Goal: Communication & Community: Connect with others

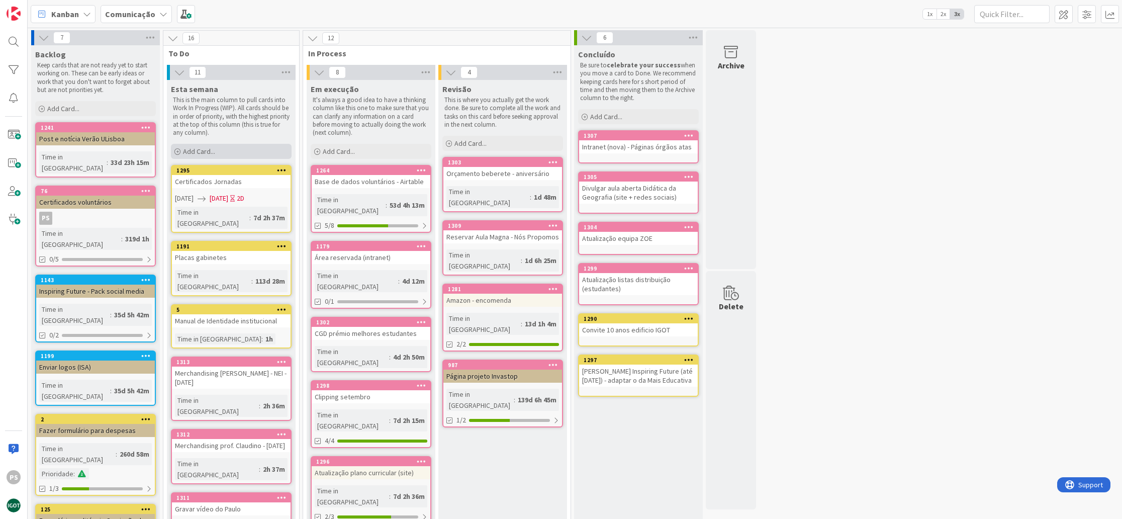
click at [229, 152] on div "Add Card..." at bounding box center [231, 151] width 121 height 15
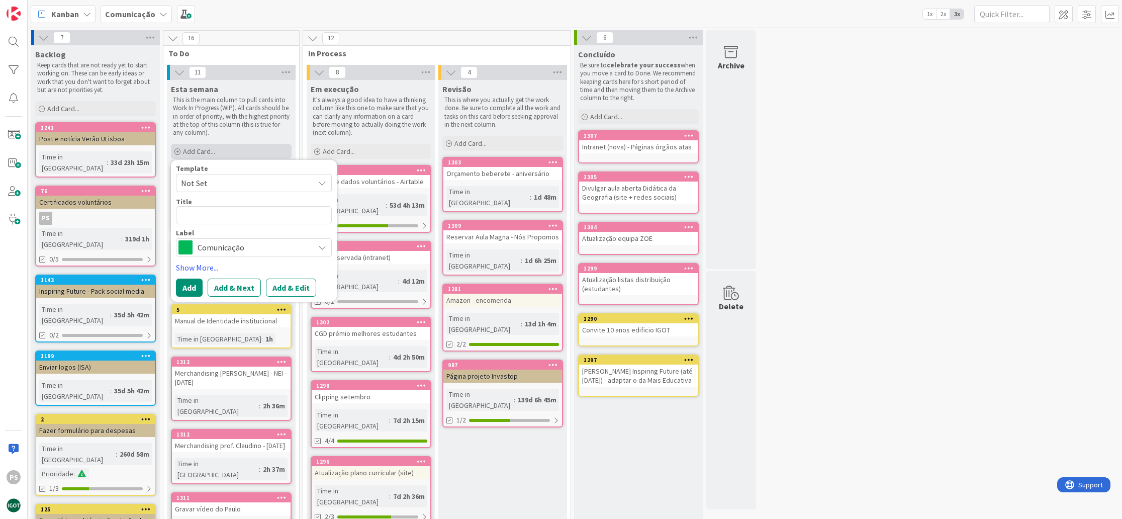
type textarea "x"
type textarea "E"
type textarea "x"
type textarea "En"
type textarea "x"
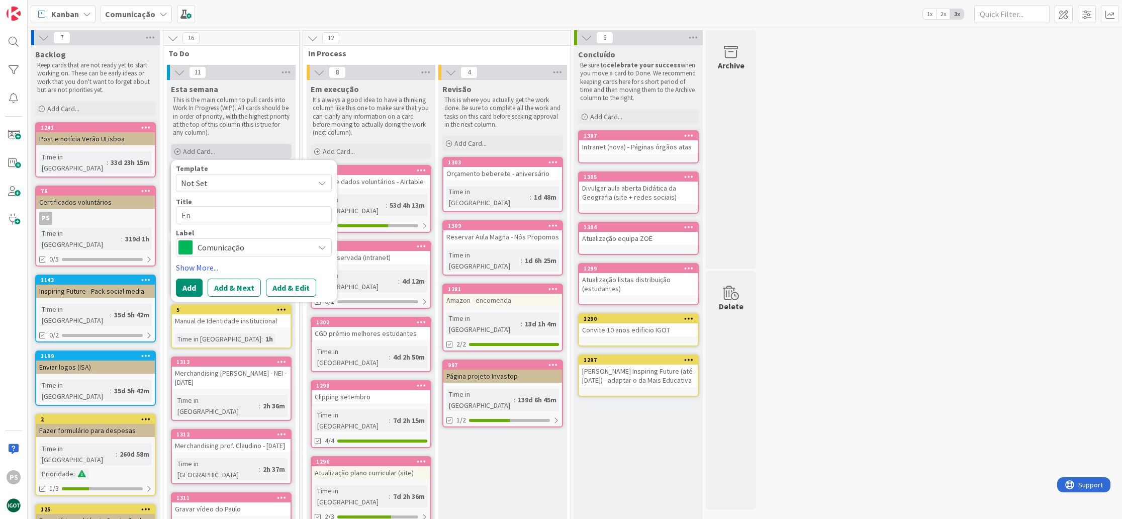
type textarea "Env"
type textarea "x"
type textarea "Envi"
type textarea "x"
type textarea "Envio"
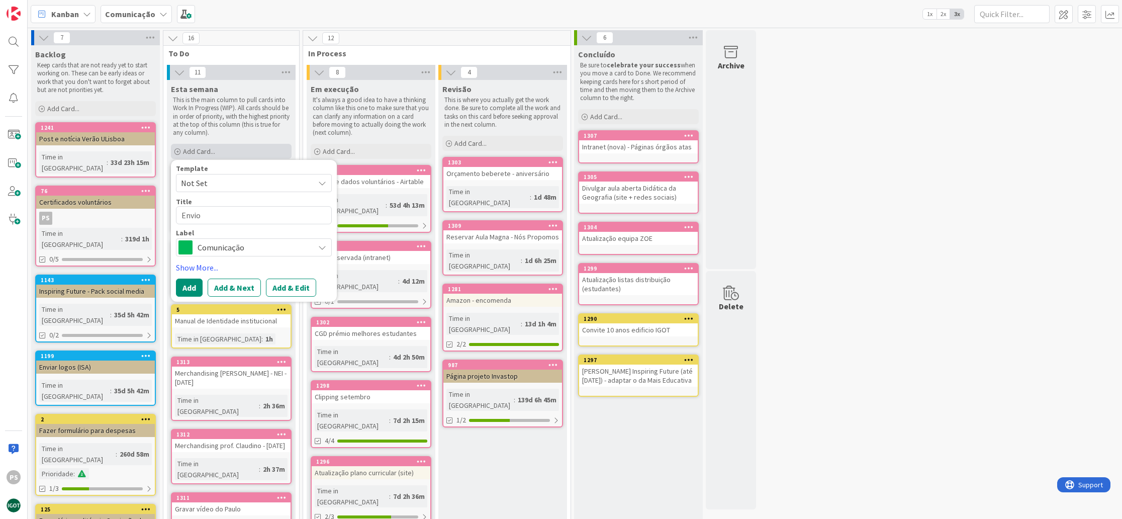
type textarea "x"
type textarea "Envio"
type textarea "x"
type textarea "Envio d"
type textarea "x"
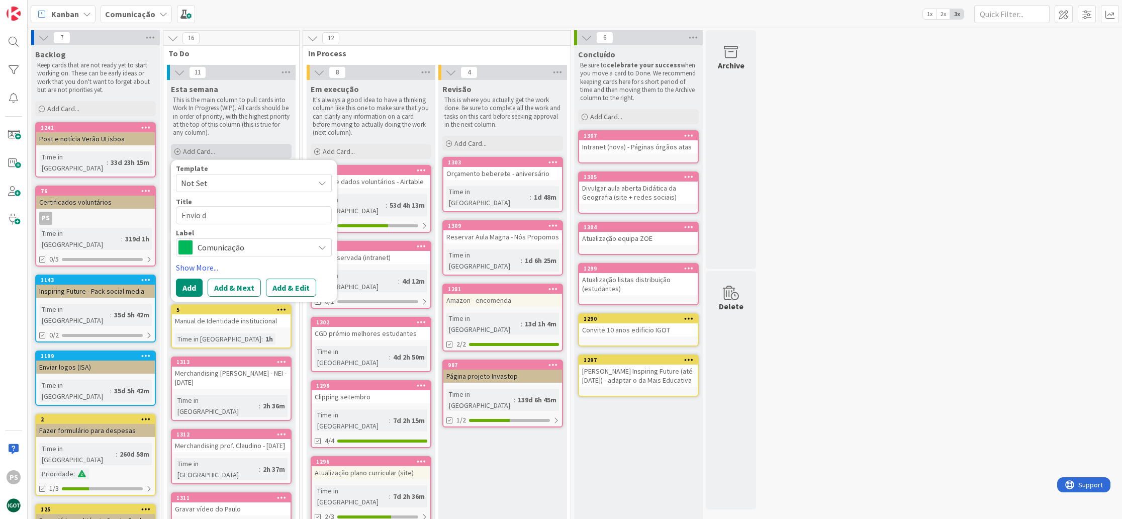
type textarea "Envio do"
type textarea "x"
type textarea "Envio dos"
type textarea "x"
type textarea "Envio dos"
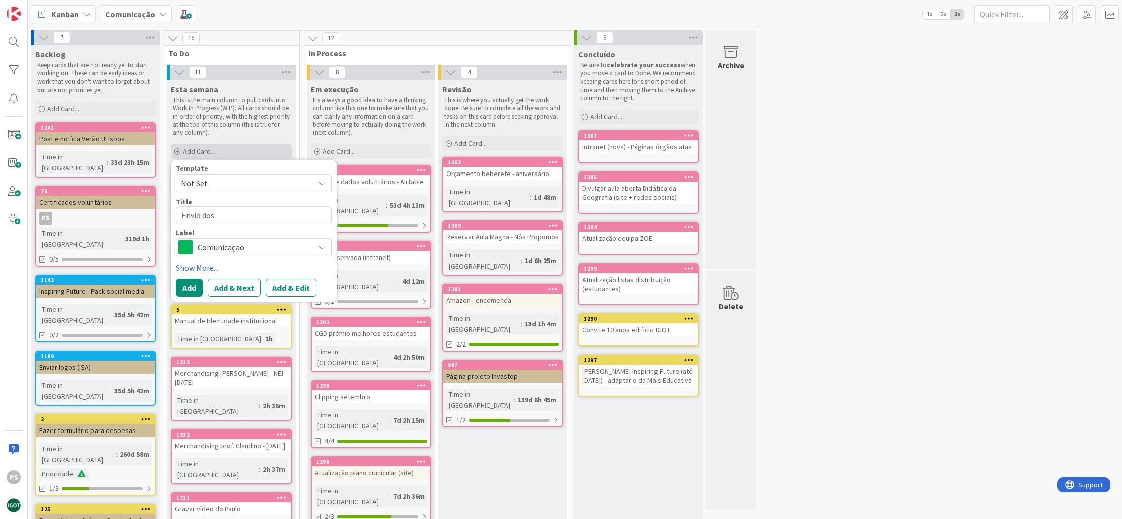
type textarea "x"
type textarea "Envio dos c"
type textarea "x"
type textarea "Envio dos co"
type textarea "x"
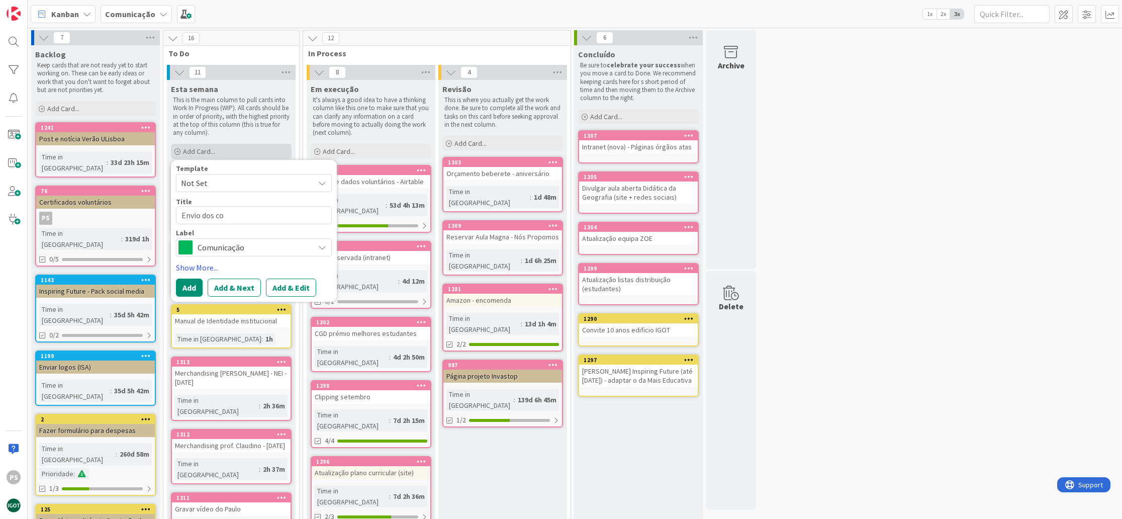
type textarea "Envio dos con"
type textarea "x"
type textarea "Envio dos conv"
type textarea "x"
type textarea "Envio dos convi"
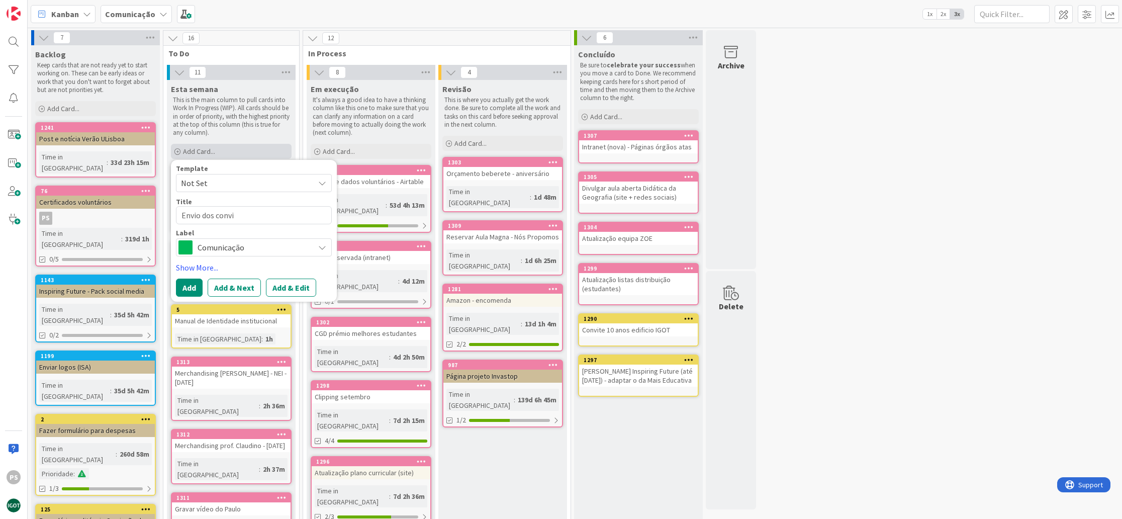
type textarea "x"
type textarea "Envio dos convit"
type textarea "x"
type textarea "Envio dos convite"
type textarea "x"
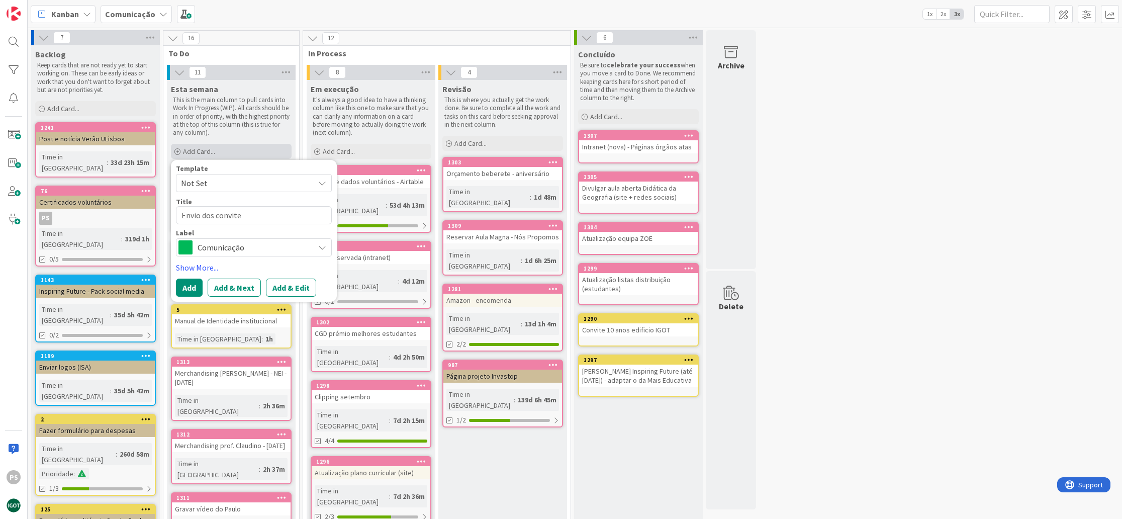
type textarea "Envio dos convites"
type textarea "x"
type textarea "Envio dos convites"
type textarea "x"
type textarea "Envio dos convites 1"
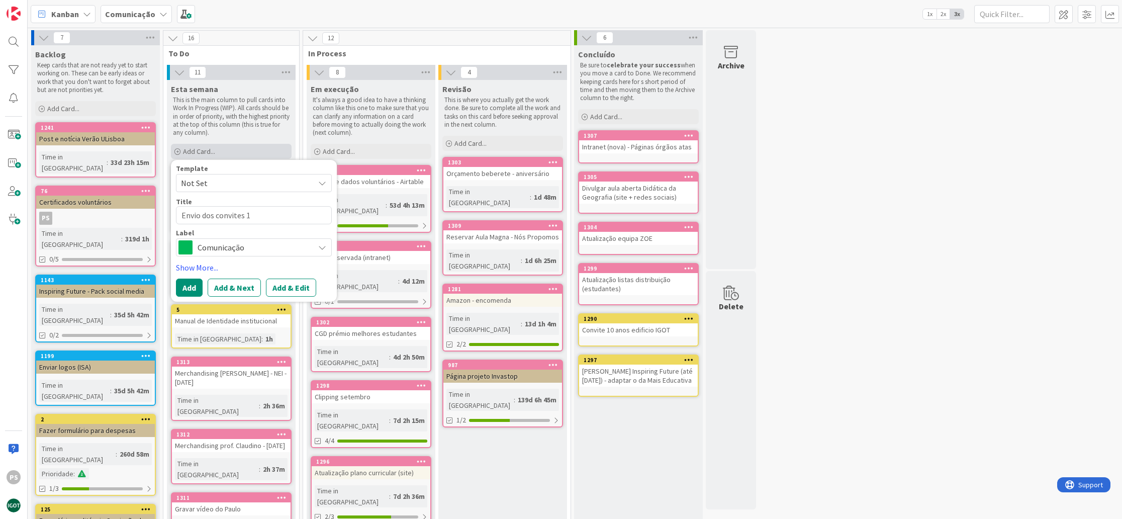
type textarea "x"
type textarea "Envio dos convites 10"
type textarea "x"
type textarea "Envio dos convites 10"
type textarea "x"
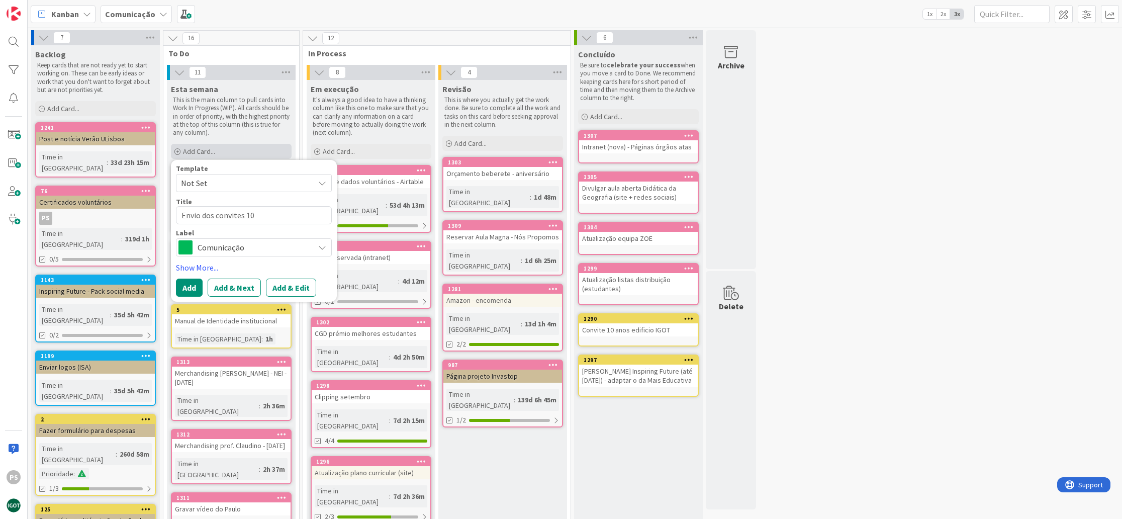
type textarea "Envio dos convites 10 a"
type textarea "x"
type textarea "Envio dos convites 10 an"
type textarea "x"
type textarea "Envio dos convites 10 ano"
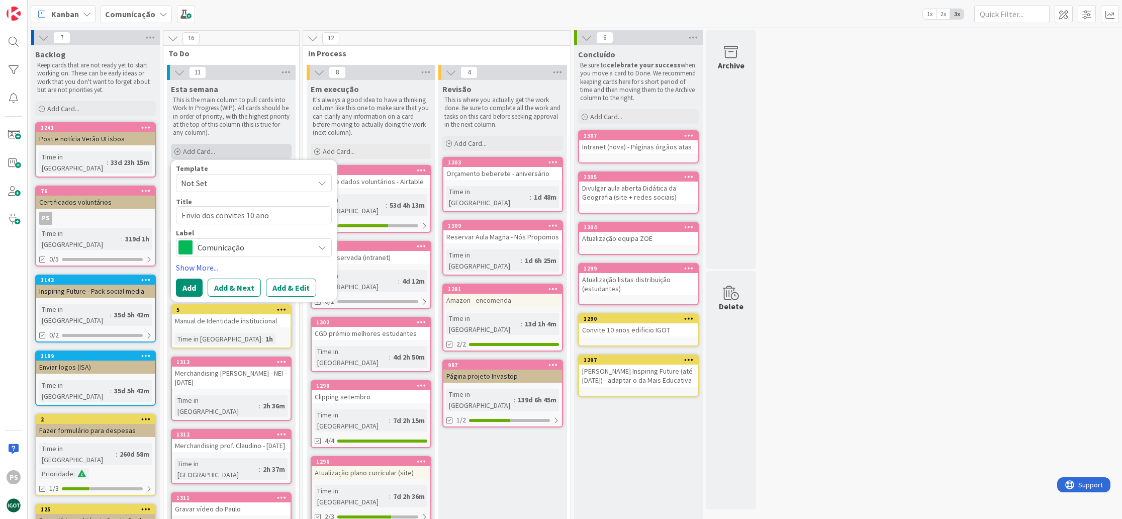
type textarea "x"
type textarea "Envio dos convites 10 anos"
type textarea "x"
type textarea "Envio dos convites 10 anos"
type textarea "x"
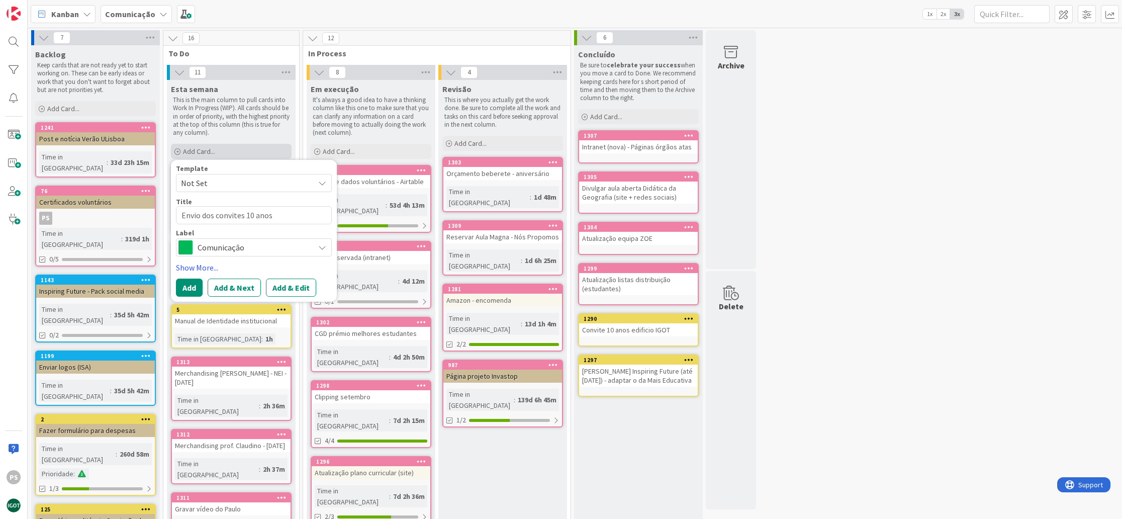
type textarea "Envio dos convites 10 anos p"
type textarea "x"
type textarea "Envio dos convites 10 anos po"
type textarea "x"
type textarea "Envio dos convites 10 anos por"
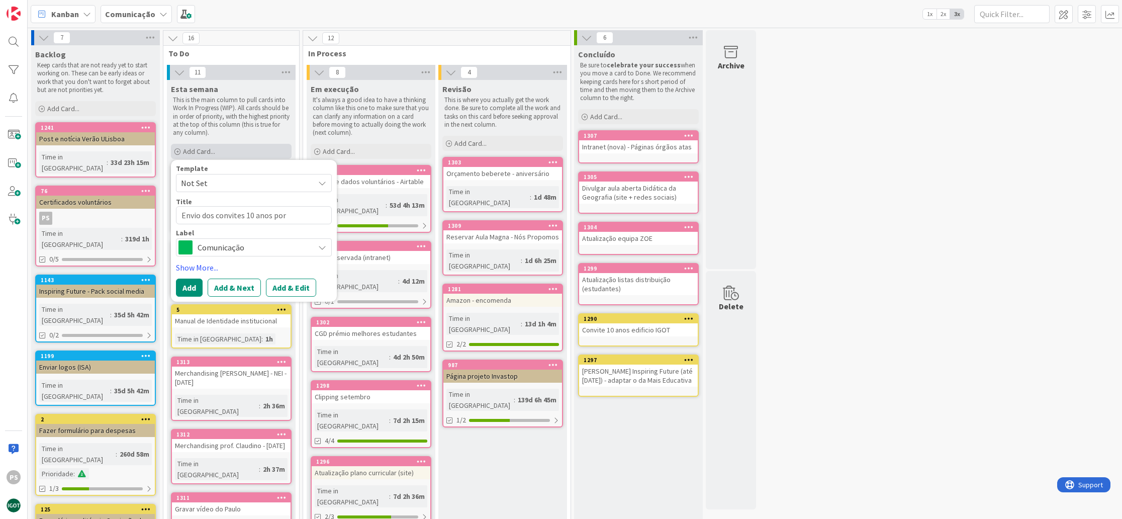
type textarea "x"
type textarea "Envio dos convites 10 anos por"
type textarea "x"
type textarea "Envio dos convites 10 anos por e"
type textarea "x"
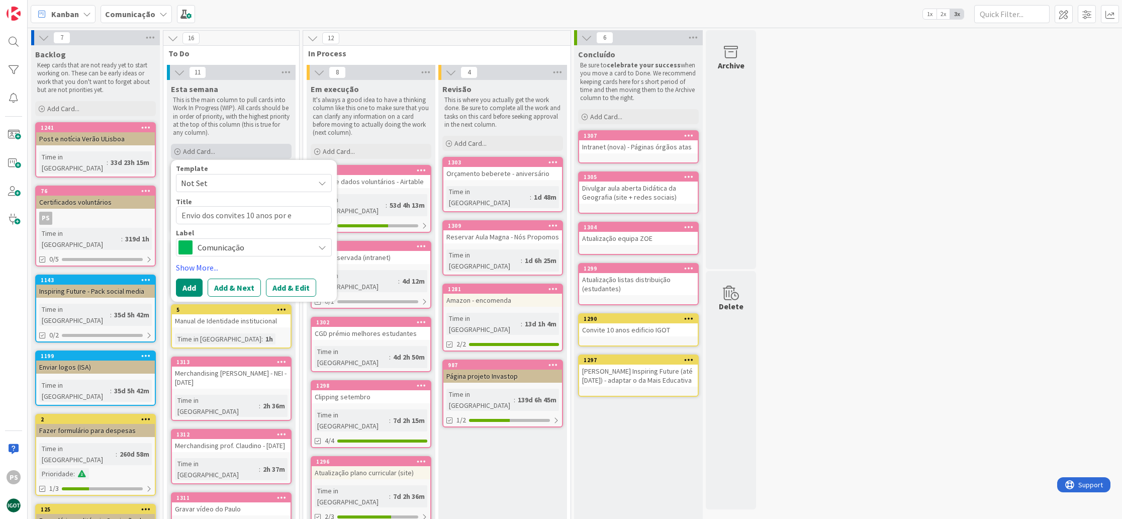
type textarea "Envio dos convites 10 anos por e-"
type textarea "x"
type textarea "Envio dos convites 10 anos por e-m"
type textarea "x"
type textarea "Envio dos convites 10 anos por e-ma"
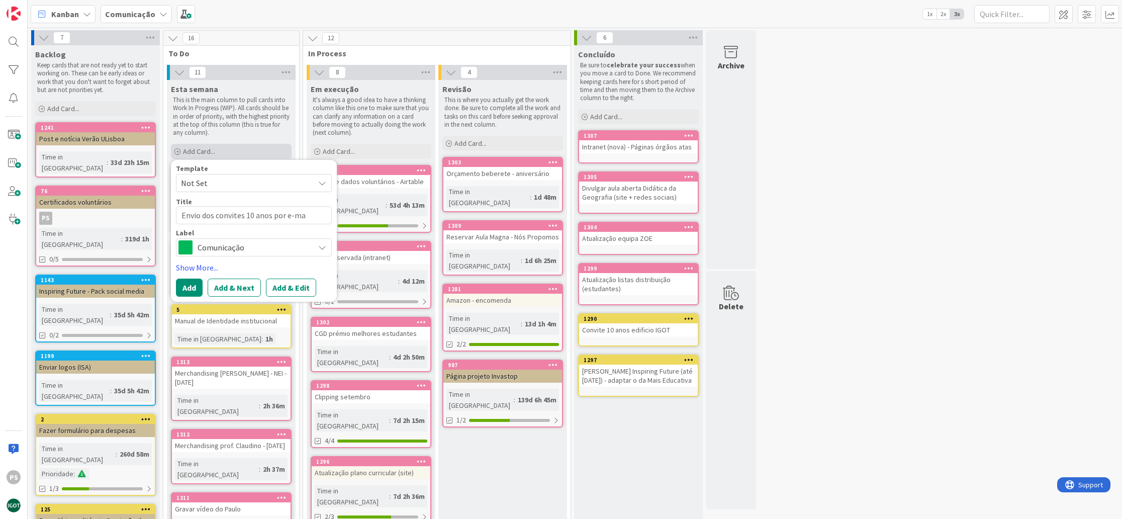
type textarea "x"
type textarea "Envio dos convites 10 anos por e-mai"
type textarea "x"
type textarea "Envio dos convites 10 anos por e-mail"
click at [274, 247] on span "Comunicação" at bounding box center [254, 247] width 112 height 14
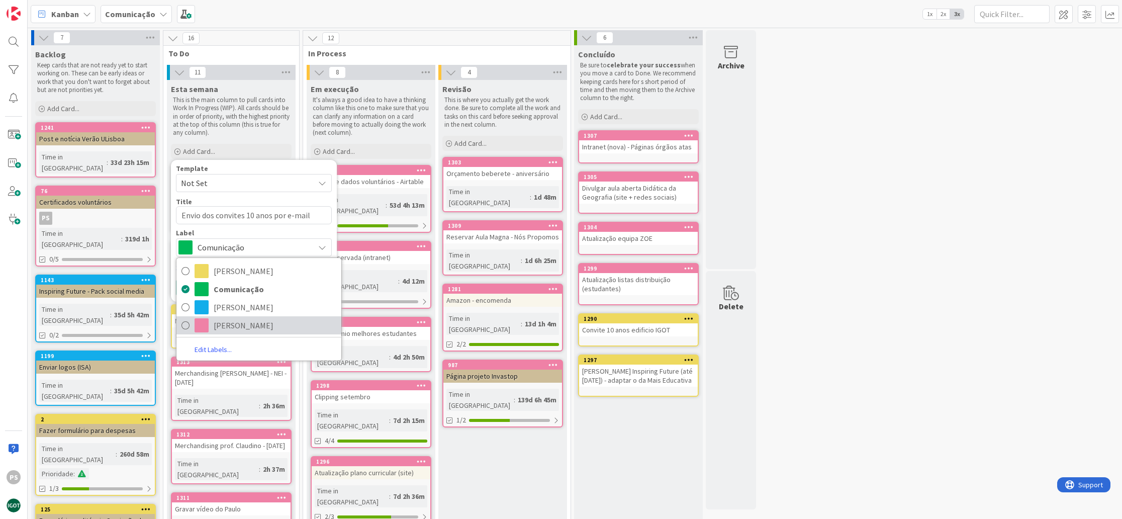
click at [248, 323] on span "[PERSON_NAME]" at bounding box center [275, 325] width 123 height 15
type textarea "x"
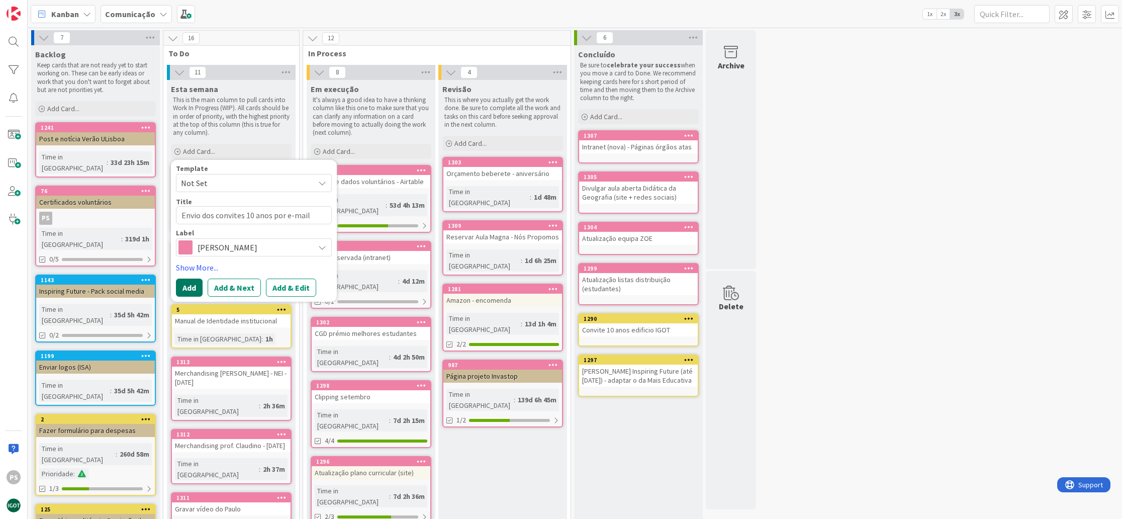
click at [181, 289] on button "Add" at bounding box center [189, 287] width 27 height 18
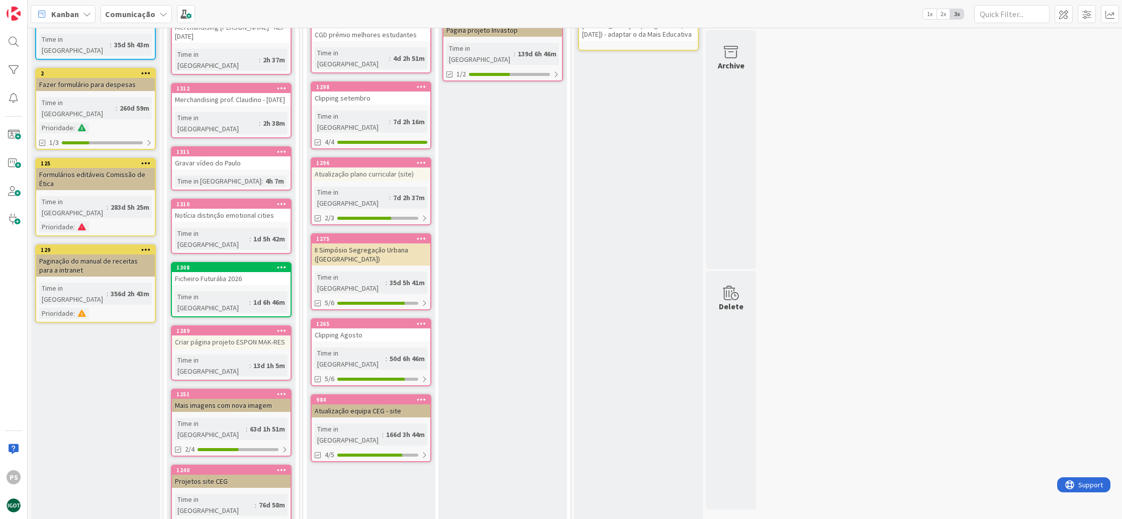
scroll to position [337, 0]
